Goal: Task Accomplishment & Management: Manage account settings

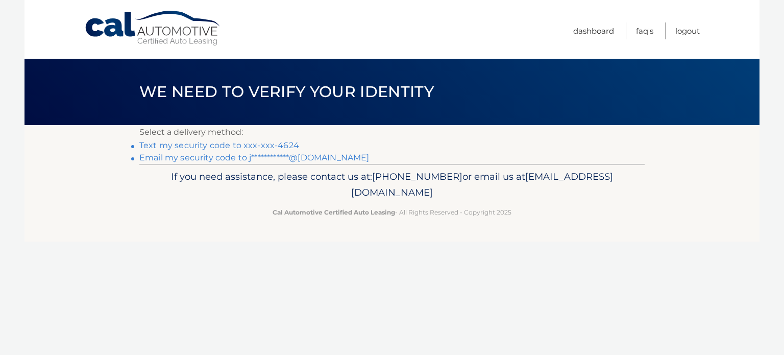
click at [259, 144] on link "Text my security code to xxx-xxx-4624" at bounding box center [219, 145] width 160 height 10
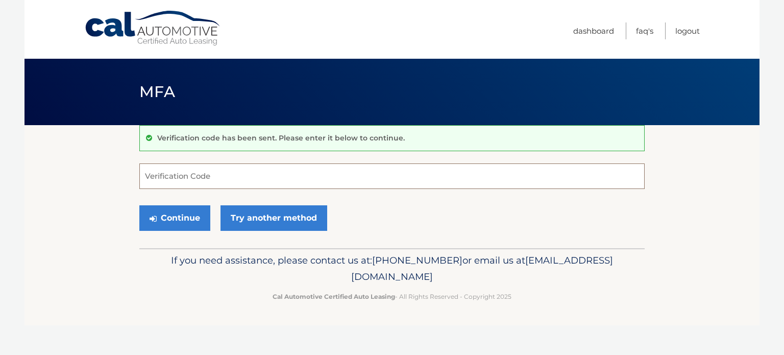
click at [201, 181] on input "Verification Code" at bounding box center [391, 176] width 505 height 26
type input "514697"
click at [139, 205] on button "Continue" at bounding box center [174, 218] width 71 height 26
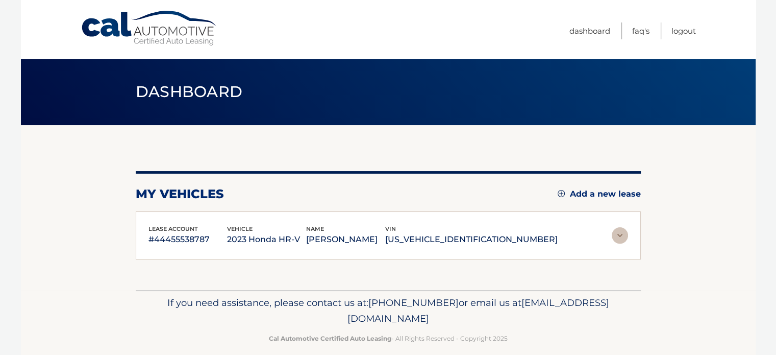
click at [190, 219] on div "lease account #44455538787 vehicle 2023 Honda HR-V name KELLY DOUGHERTY vin 3CZ…" at bounding box center [388, 235] width 505 height 48
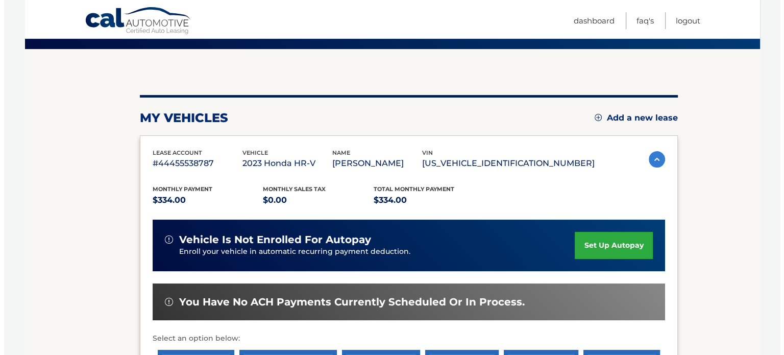
scroll to position [153, 0]
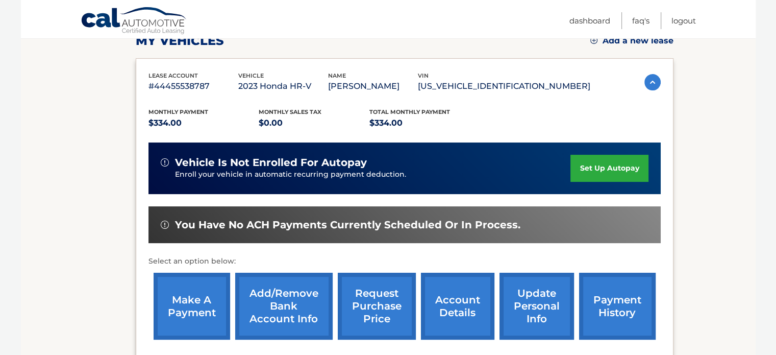
click at [375, 293] on link "request purchase price" at bounding box center [377, 305] width 78 height 67
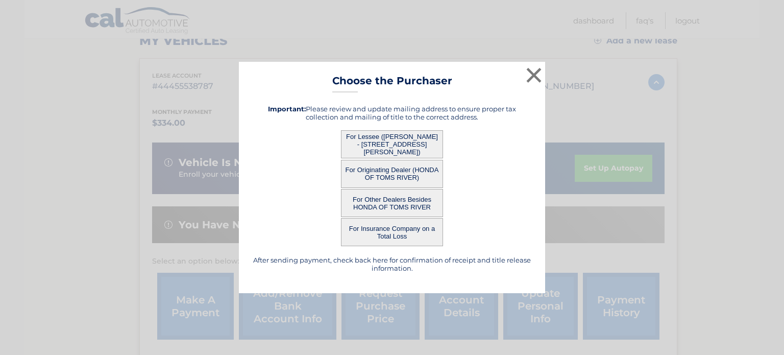
click at [389, 140] on button "For Lessee (KELLY DOUGHERTY - 250 MCHENRY RD, , BUFFALO GROVE, IL 60089)" at bounding box center [392, 144] width 102 height 28
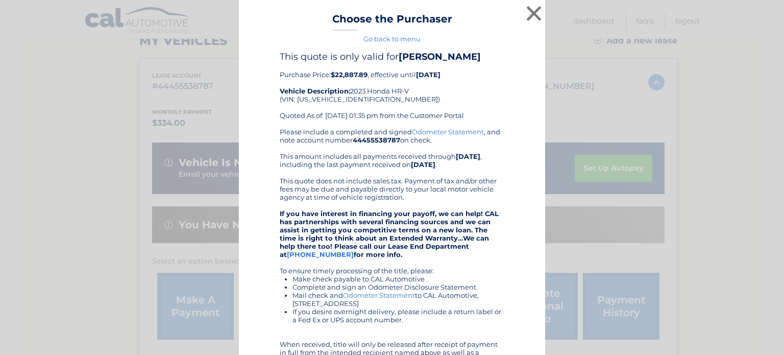
click at [456, 130] on link "Odometer Statement" at bounding box center [448, 132] width 72 height 8
